Goal: Check status: Check status

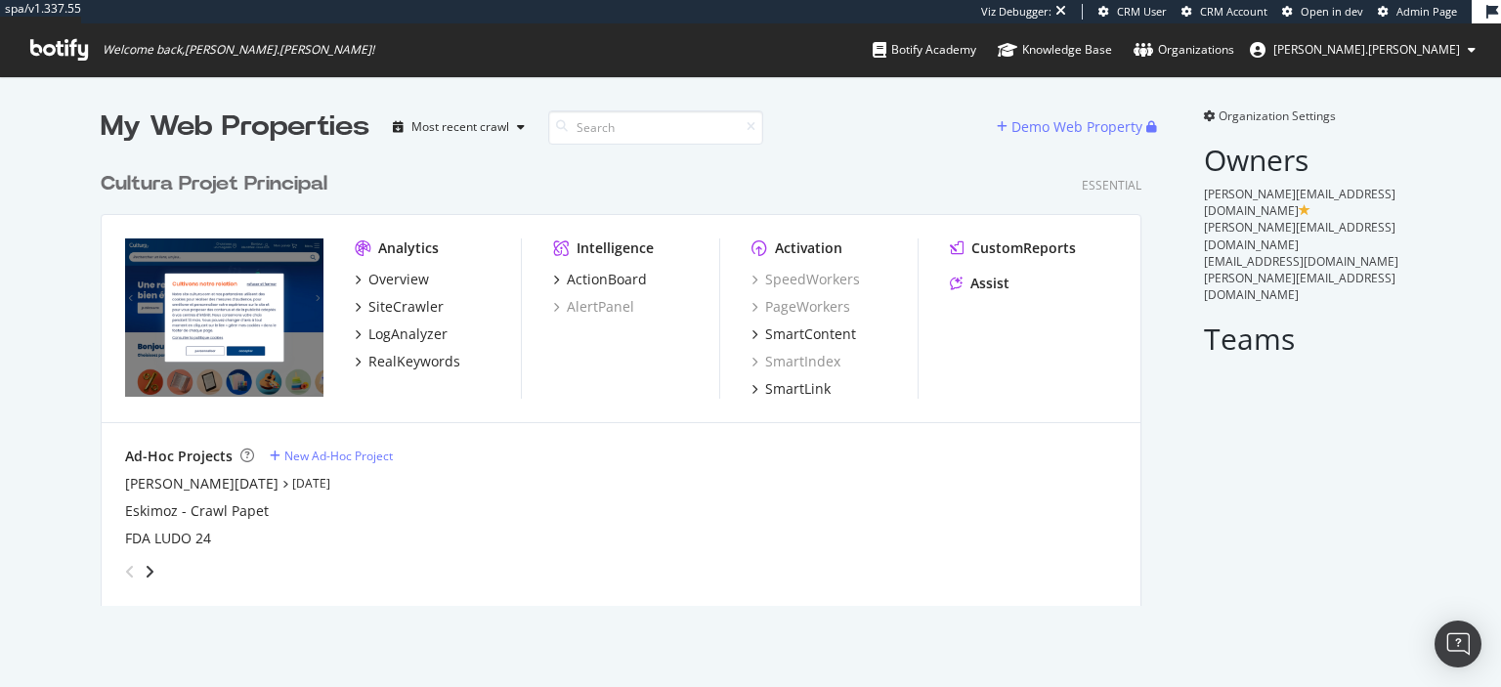
scroll to position [687, 1501]
click at [427, 314] on div "SiteCrawler" at bounding box center [405, 307] width 75 height 20
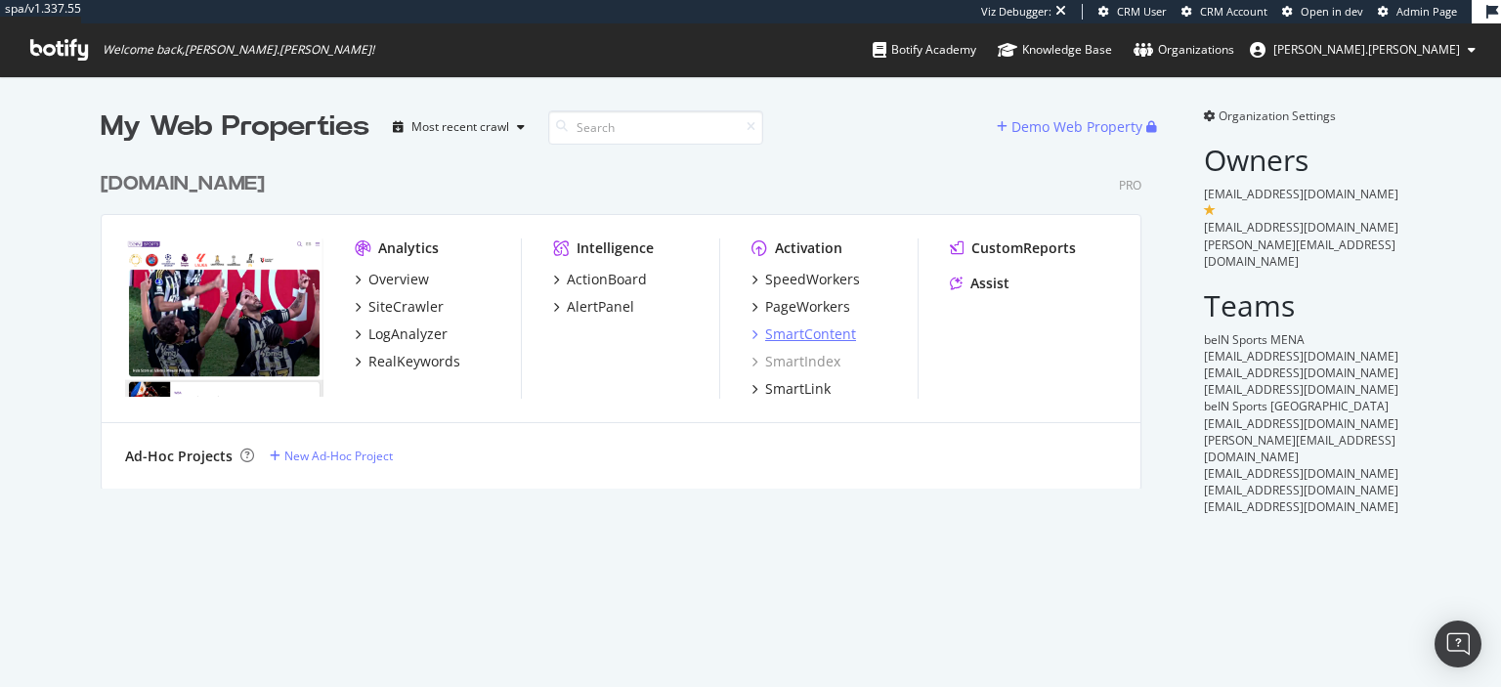
scroll to position [687, 1501]
click at [400, 302] on div "SiteCrawler" at bounding box center [405, 307] width 75 height 20
